Goal: Task Accomplishment & Management: Use online tool/utility

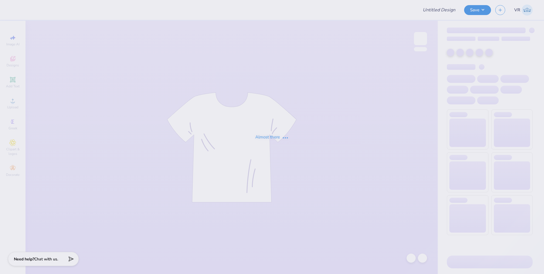
type input "Fiji Fall Rush 25'"
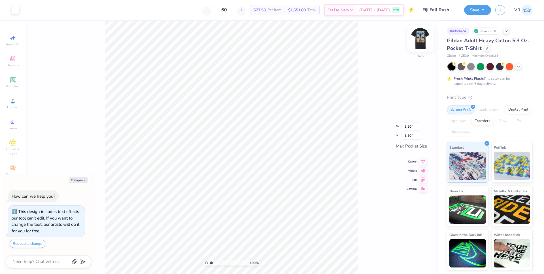
click at [422, 37] on img at bounding box center [420, 38] width 23 height 23
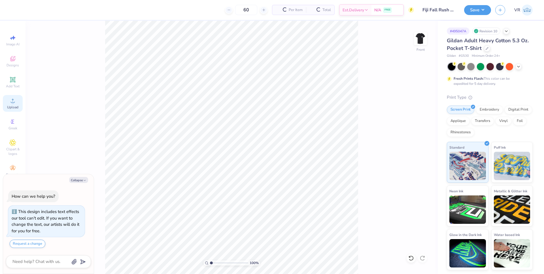
click at [13, 104] on icon at bounding box center [12, 100] width 7 height 7
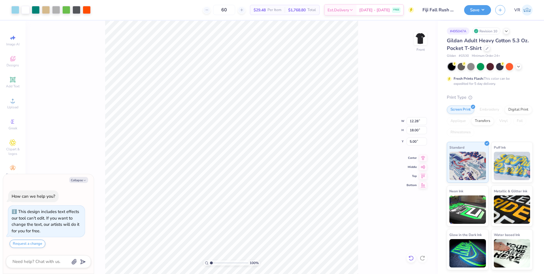
click at [411, 258] on icon at bounding box center [411, 258] width 6 height 6
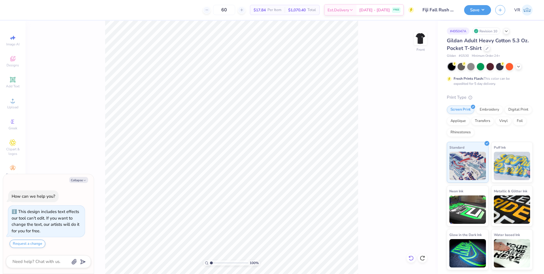
click at [408, 257] on icon at bounding box center [411, 258] width 6 height 6
click at [14, 103] on circle at bounding box center [12, 102] width 3 height 3
click at [17, 98] on div "Upload" at bounding box center [13, 103] width 20 height 17
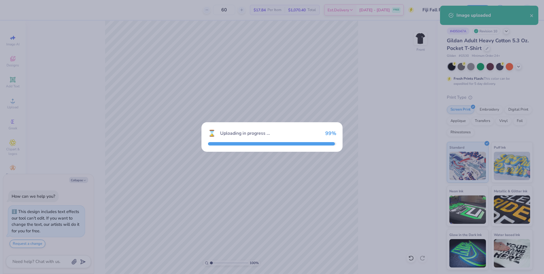
type textarea "x"
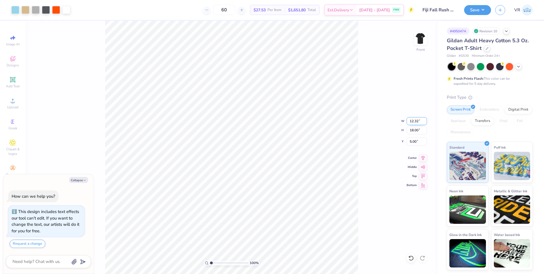
click at [411, 118] on input "12.32" at bounding box center [417, 121] width 20 height 8
type input "11"
type textarea "x"
type input "11.00"
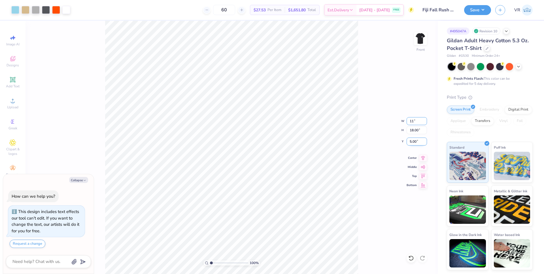
type input "16.06"
click at [413, 141] on input "5.97" at bounding box center [417, 141] width 20 height 8
type input "3"
type textarea "x"
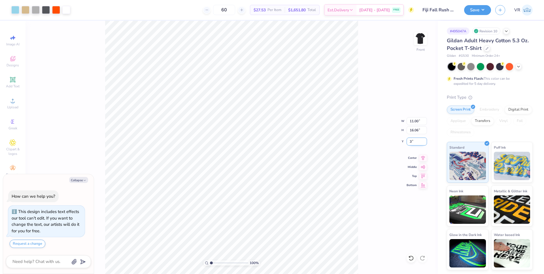
type input "3.00"
click at [78, 178] on button "Collapse" at bounding box center [78, 180] width 19 height 6
type textarea "x"
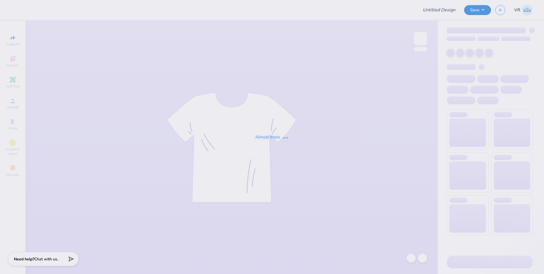
type input "SBOneColor"
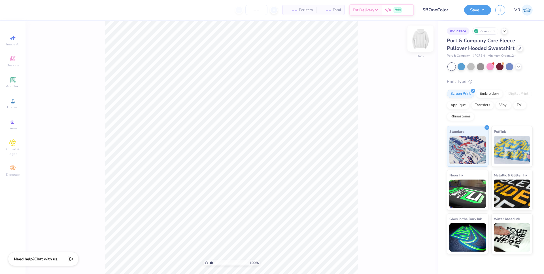
click at [421, 39] on img at bounding box center [420, 38] width 23 height 23
click at [12, 58] on icon at bounding box center [12, 58] width 7 height 7
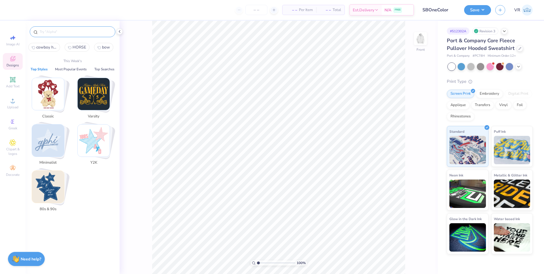
click at [57, 32] on input "text" at bounding box center [75, 32] width 73 height 6
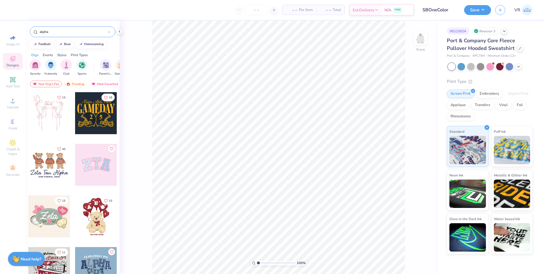
drag, startPoint x: 58, startPoint y: 28, endPoint x: 43, endPoint y: 31, distance: 14.8
click at [43, 31] on div "alpha" at bounding box center [73, 31] width 86 height 11
drag, startPoint x: 55, startPoint y: 31, endPoint x: 25, endPoint y: 31, distance: 30.6
click at [25, 31] on div "– – Per Item – – Total Est. Delivery N/A FREE Design Title SBOneColor Save VR I…" at bounding box center [272, 137] width 544 height 274
type input "heart"
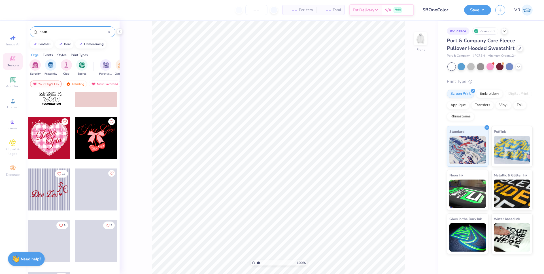
scroll to position [4311, 0]
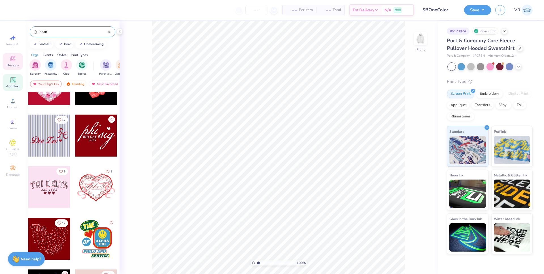
click at [11, 85] on span "Add Text" at bounding box center [13, 86] width 14 height 5
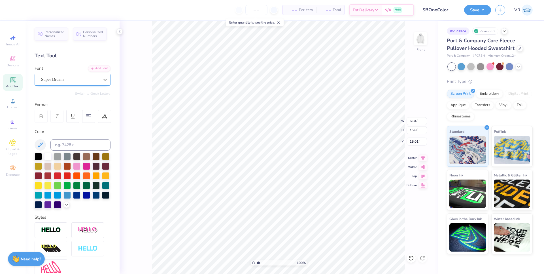
click at [103, 80] on icon at bounding box center [105, 80] width 6 height 6
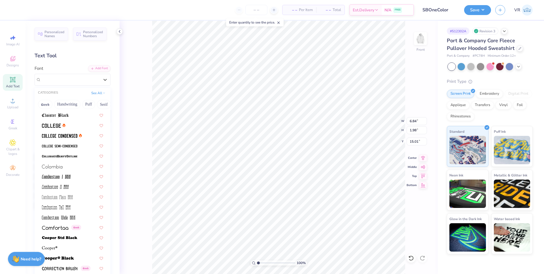
scroll to position [792, 0]
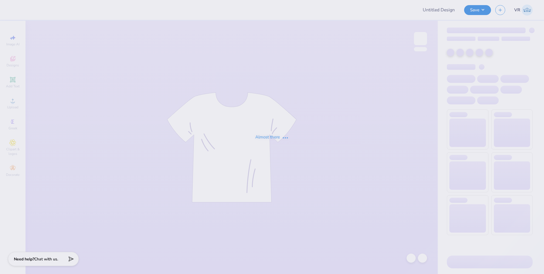
type input "SBOneColor"
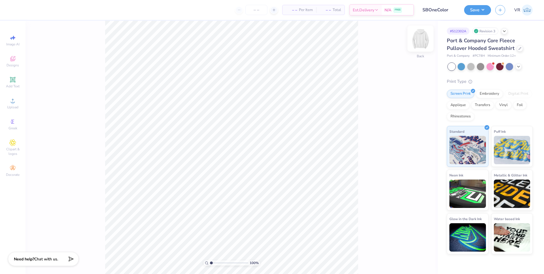
click at [426, 36] on img at bounding box center [420, 38] width 23 height 23
click at [17, 104] on div "Upload" at bounding box center [13, 103] width 20 height 17
click at [412, 120] on input "15.00" at bounding box center [417, 121] width 20 height 8
type input "12.50"
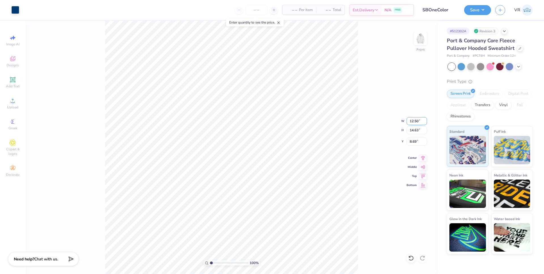
type input "12.19"
click at [415, 143] on input "9.91" at bounding box center [417, 141] width 20 height 8
type input "6.00"
click at [479, 10] on button "Save" at bounding box center [477, 9] width 27 height 10
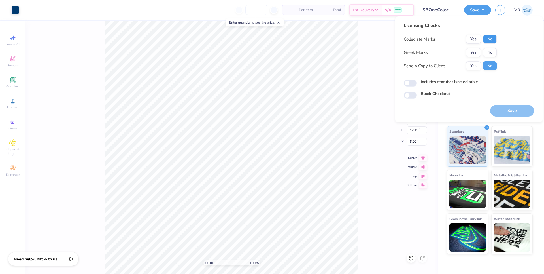
click at [487, 36] on button "No" at bounding box center [490, 39] width 14 height 9
click at [472, 51] on button "Yes" at bounding box center [473, 52] width 15 height 9
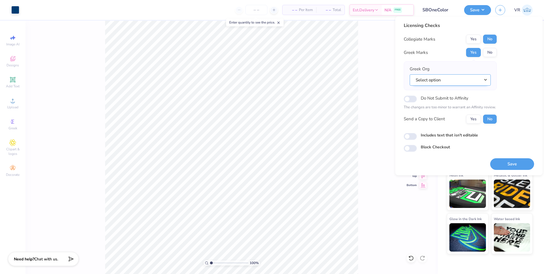
click at [459, 83] on button "Select option" at bounding box center [450, 80] width 81 height 12
click at [430, 81] on button "Select option" at bounding box center [450, 80] width 81 height 12
click at [431, 79] on button "Select option" at bounding box center [450, 80] width 81 height 12
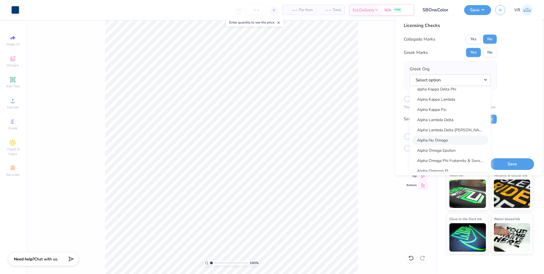
scroll to position [271, 0]
click at [452, 150] on link "Alpha Omega Epsilon" at bounding box center [450, 149] width 77 height 9
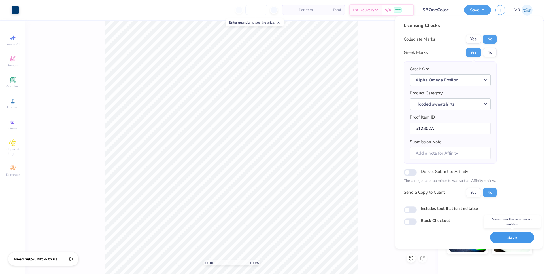
click at [512, 235] on button "Save" at bounding box center [512, 238] width 44 height 12
click at [476, 194] on button "Yes" at bounding box center [473, 192] width 15 height 9
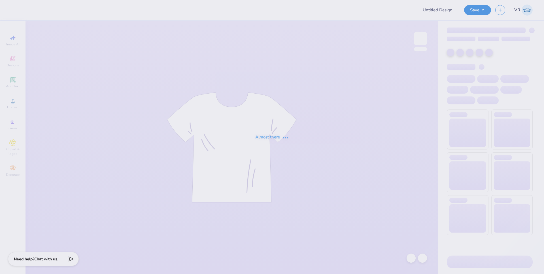
type input "Fiji Fall Rush 25'"
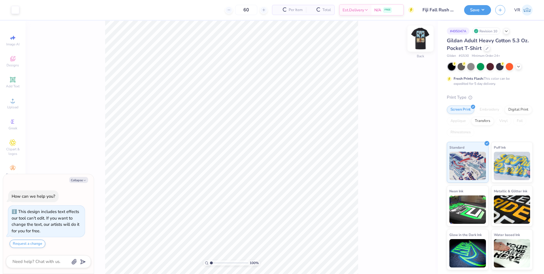
click at [423, 35] on img at bounding box center [420, 38] width 23 height 23
click at [15, 104] on div "Upload" at bounding box center [13, 103] width 20 height 17
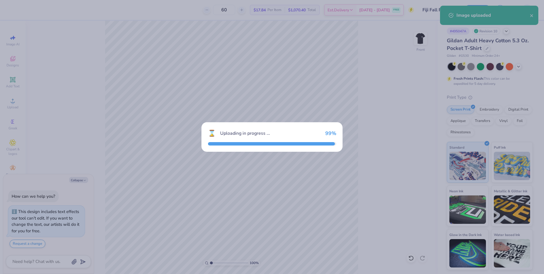
type textarea "x"
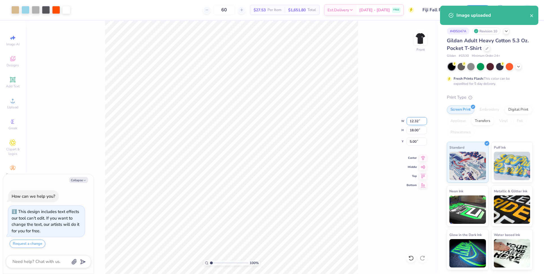
click at [410, 120] on input "12.32" at bounding box center [417, 121] width 20 height 8
type input "11"
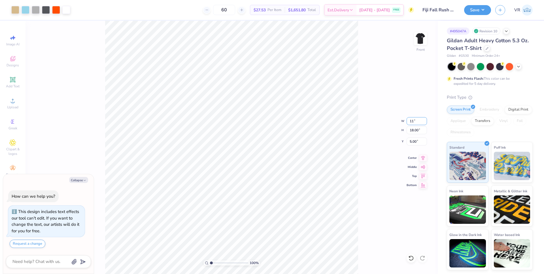
type textarea "x"
type input "11.00"
type input "16.06"
click at [414, 143] on input "5.97" at bounding box center [417, 141] width 20 height 8
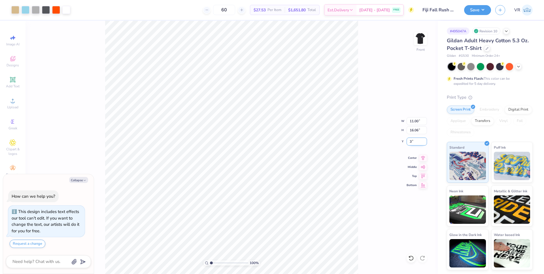
type input "3"
type textarea "x"
type input "3.00"
click at [487, 9] on button "Save" at bounding box center [477, 9] width 27 height 10
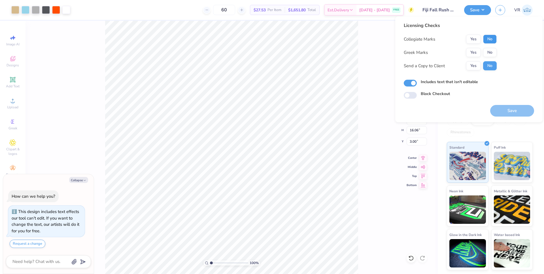
click at [494, 39] on button "No" at bounding box center [490, 39] width 14 height 9
click at [472, 52] on button "Yes" at bounding box center [473, 52] width 15 height 9
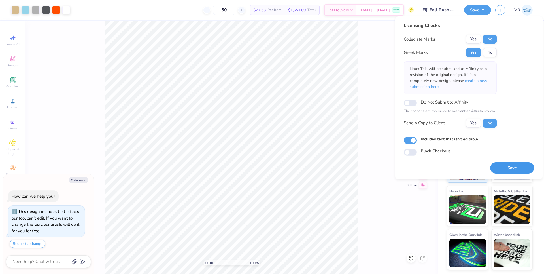
click at [518, 170] on button "Save" at bounding box center [512, 168] width 44 height 12
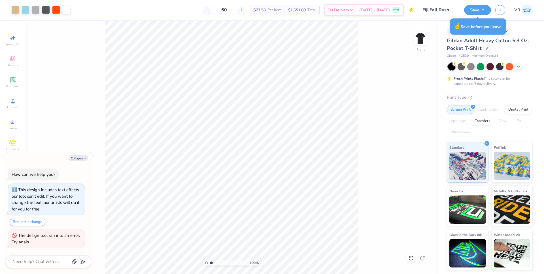
drag, startPoint x: 378, startPoint y: 152, endPoint x: 373, endPoint y: 153, distance: 5.1
click at [378, 152] on div "100 % Front" at bounding box center [232, 147] width 412 height 253
type textarea "x"
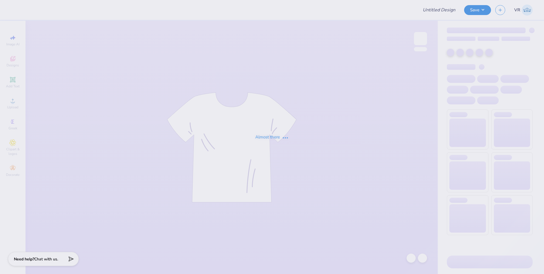
type input "Fiji Fall Rush 25'"
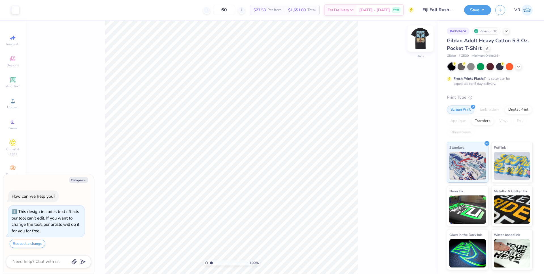
click at [421, 39] on img at bounding box center [420, 38] width 23 height 23
click at [16, 103] on icon at bounding box center [12, 100] width 7 height 7
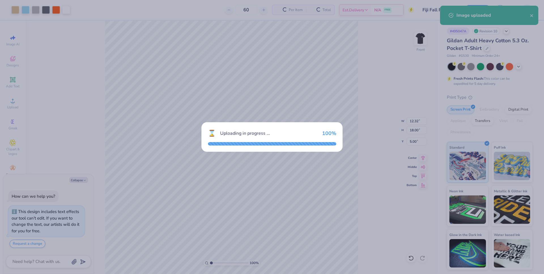
type textarea "x"
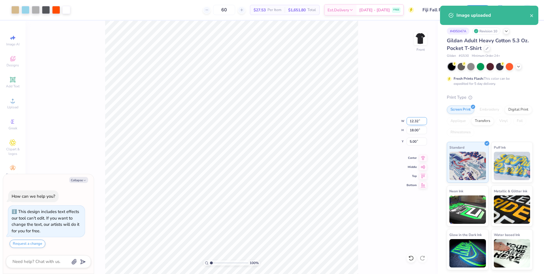
click at [411, 121] on input "12.32" at bounding box center [417, 121] width 20 height 8
click at [411, 120] on input "12.32" at bounding box center [417, 121] width 20 height 8
type input "11"
type textarea "x"
type input "11.00"
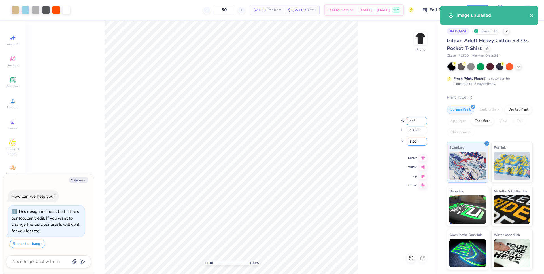
type input "16.06"
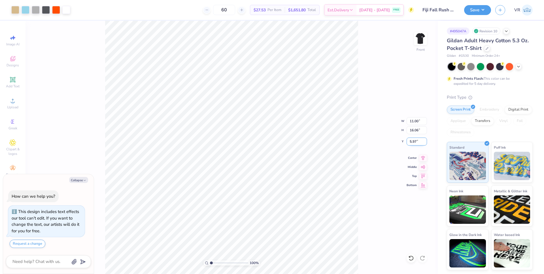
click at [414, 143] on input "5.97" at bounding box center [417, 141] width 20 height 8
type input "3"
type textarea "x"
type input "3.00"
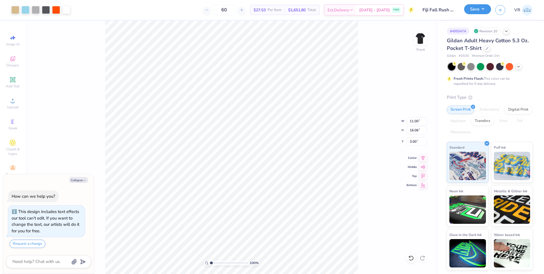
click at [483, 12] on button "Save" at bounding box center [477, 9] width 27 height 10
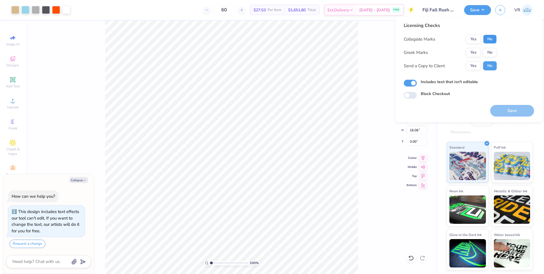
click at [489, 41] on button "No" at bounding box center [490, 39] width 14 height 9
click at [473, 53] on button "Yes" at bounding box center [473, 52] width 15 height 9
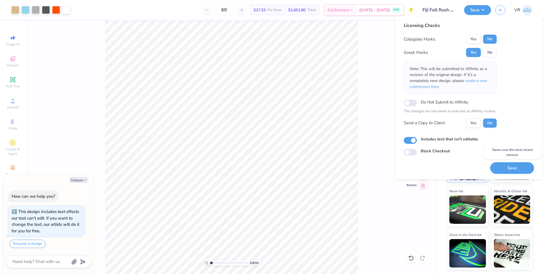
click at [514, 168] on button "Save" at bounding box center [512, 168] width 44 height 12
type textarea "x"
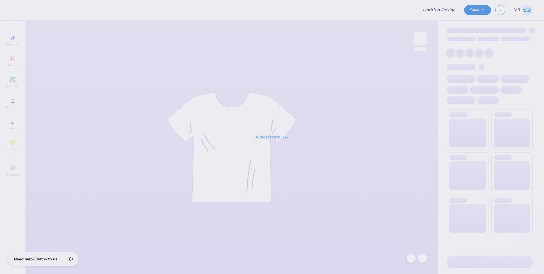
type input "Star Hoodies"
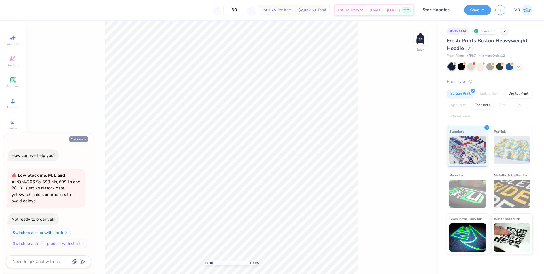
click at [84, 139] on icon "button" at bounding box center [84, 139] width 3 height 3
type textarea "x"
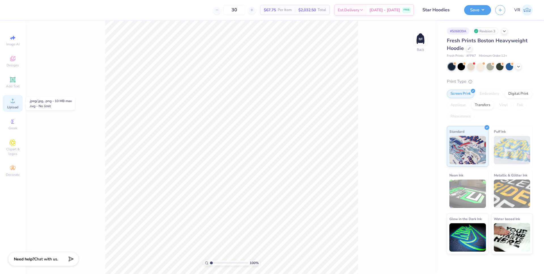
click at [16, 107] on span "Upload" at bounding box center [12, 107] width 11 height 5
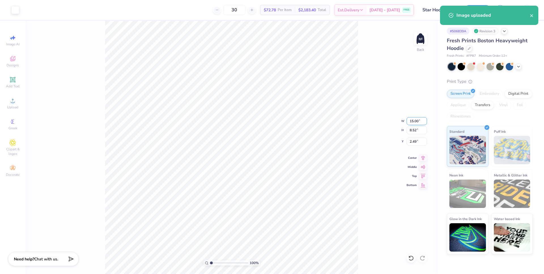
click at [415, 121] on input "15.00" at bounding box center [417, 121] width 20 height 8
type input "4.00"
type input "2.27"
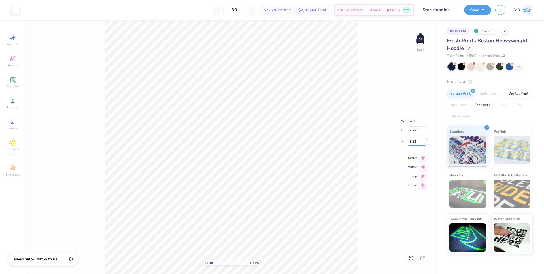
click at [412, 139] on input "5.61" at bounding box center [417, 141] width 20 height 8
type input "3.00"
click at [423, 38] on img at bounding box center [420, 38] width 23 height 23
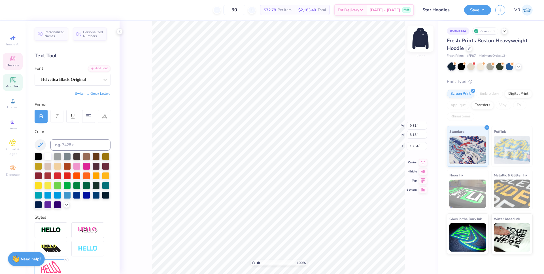
click at [426, 42] on img at bounding box center [420, 38] width 23 height 23
click at [419, 35] on img at bounding box center [420, 38] width 23 height 23
click at [318, 215] on li "Group" at bounding box center [317, 211] width 44 height 11
click at [426, 35] on img at bounding box center [420, 38] width 23 height 23
